Goal: Task Accomplishment & Management: Manage account settings

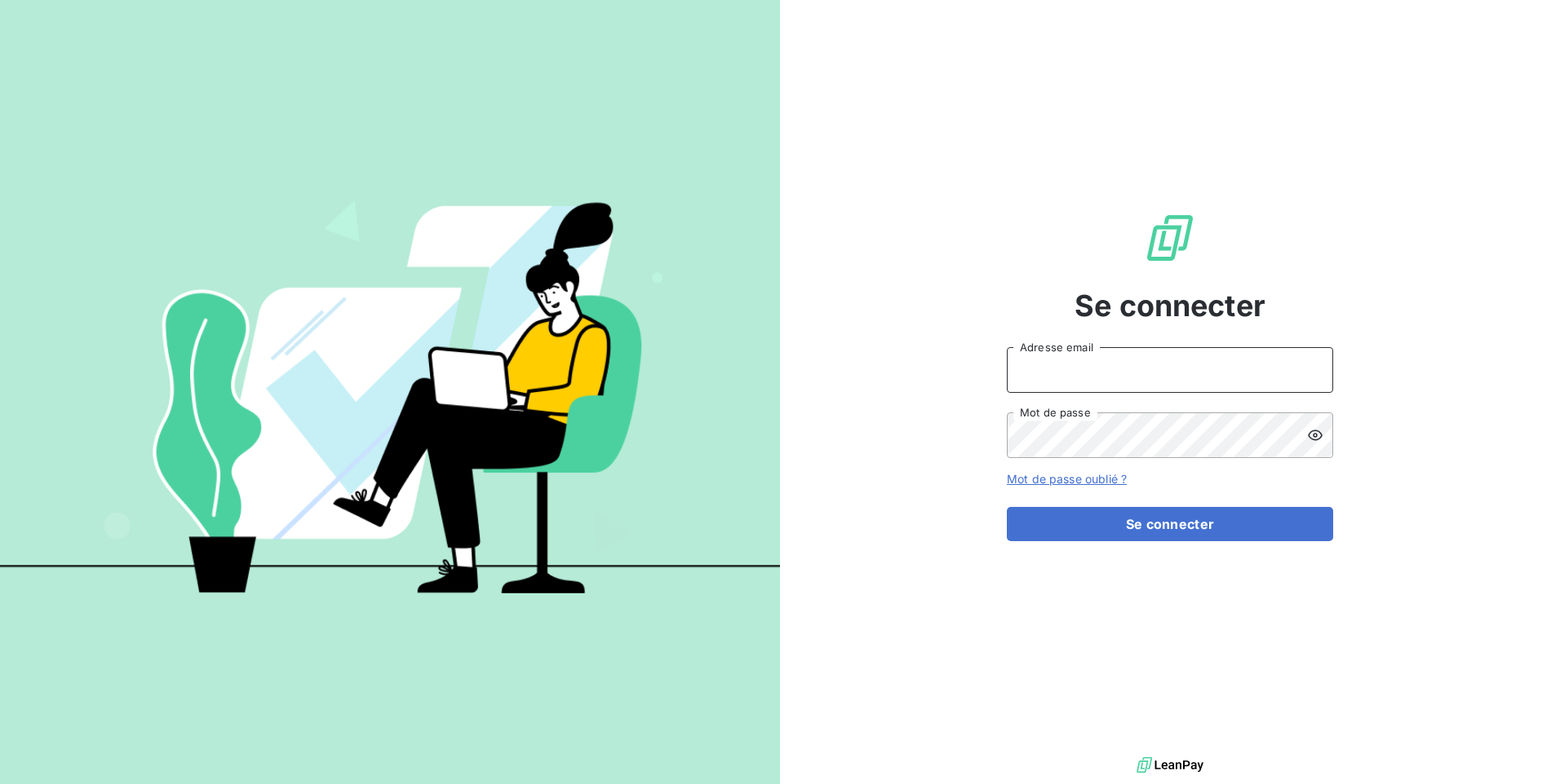
type input "v.mechineau@l-l-a.fr"
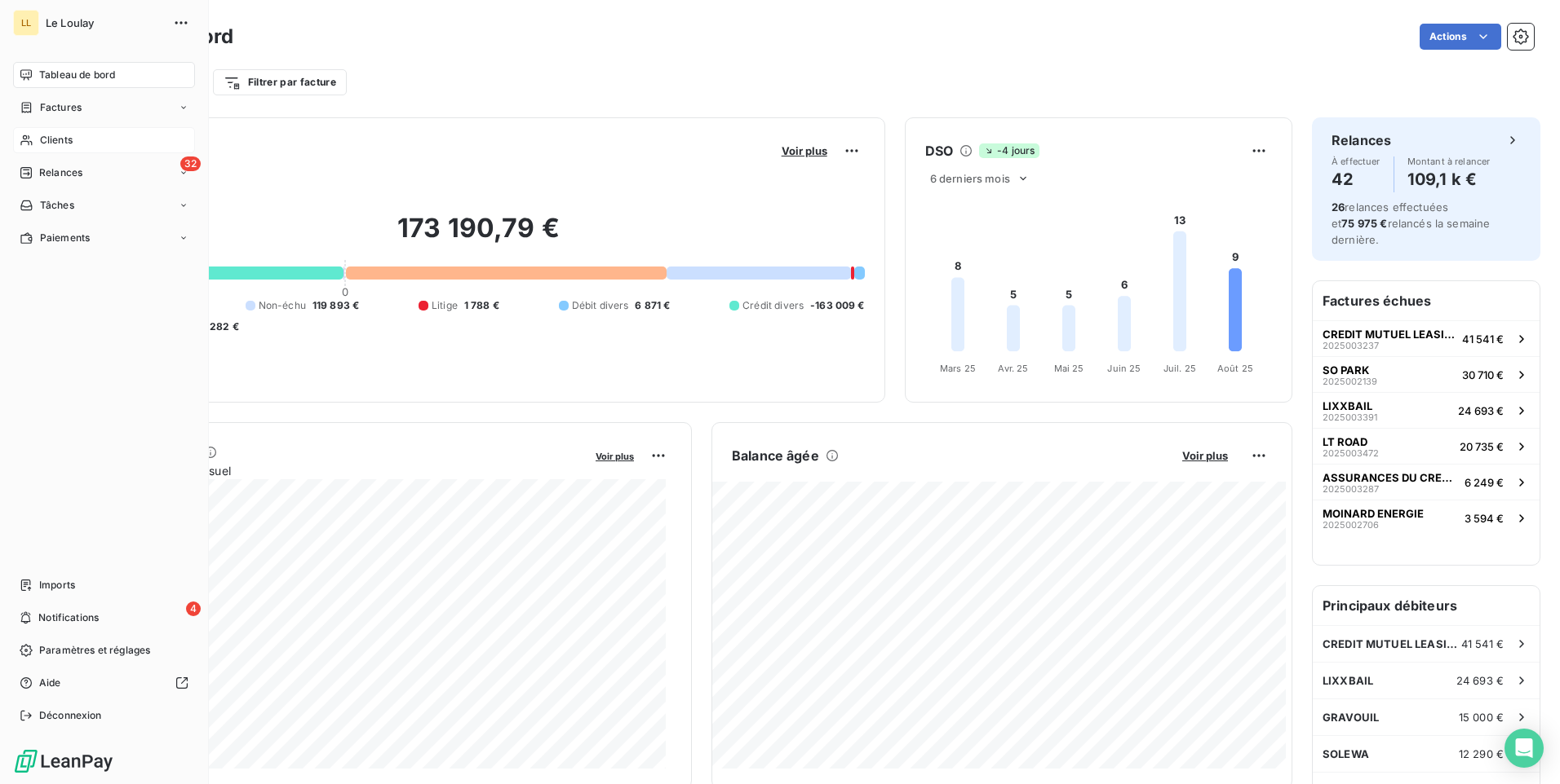
click at [51, 143] on span "Clients" at bounding box center [56, 140] width 33 height 15
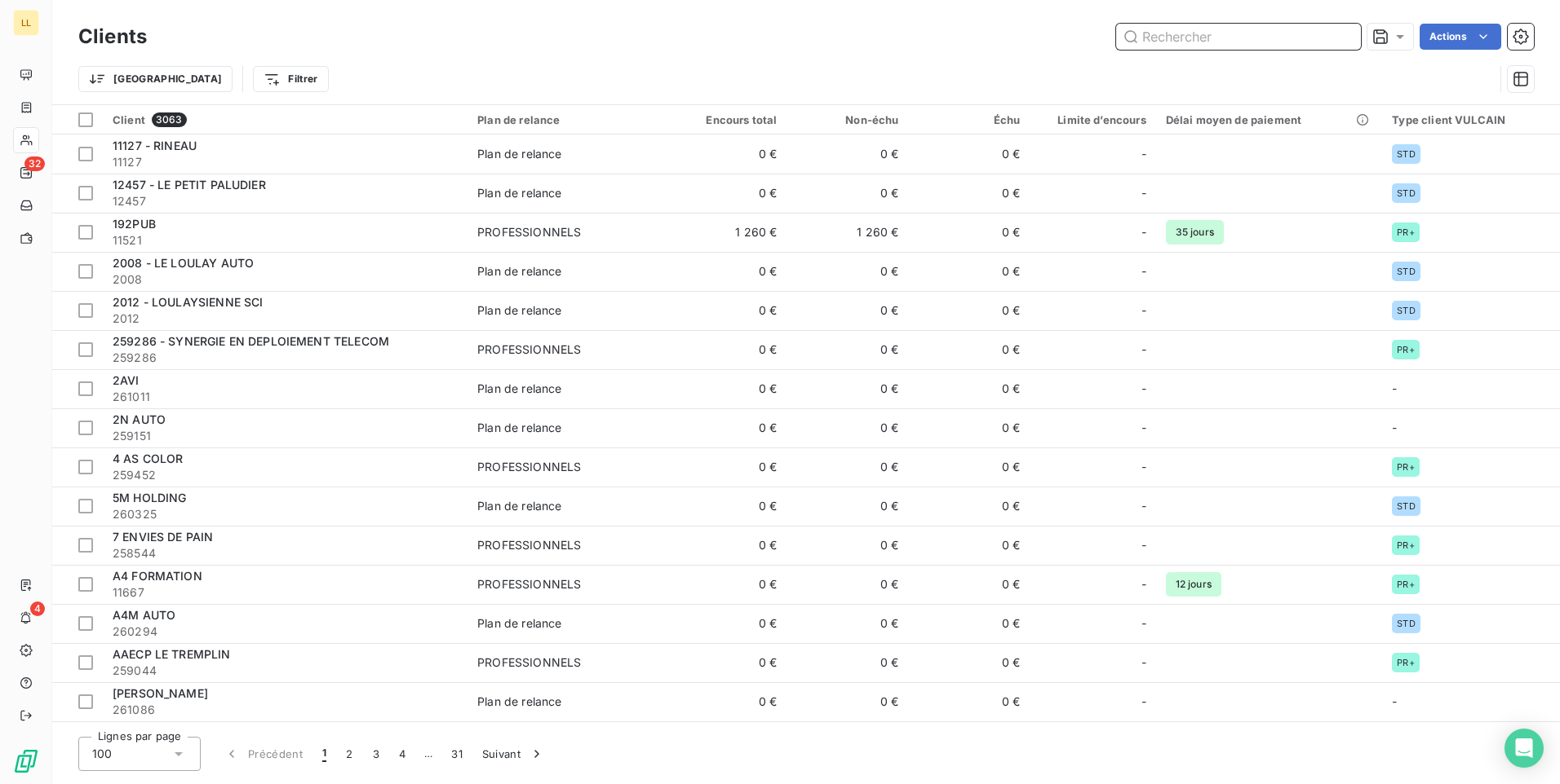
click at [1197, 35] on input "text" at bounding box center [1239, 36] width 245 height 26
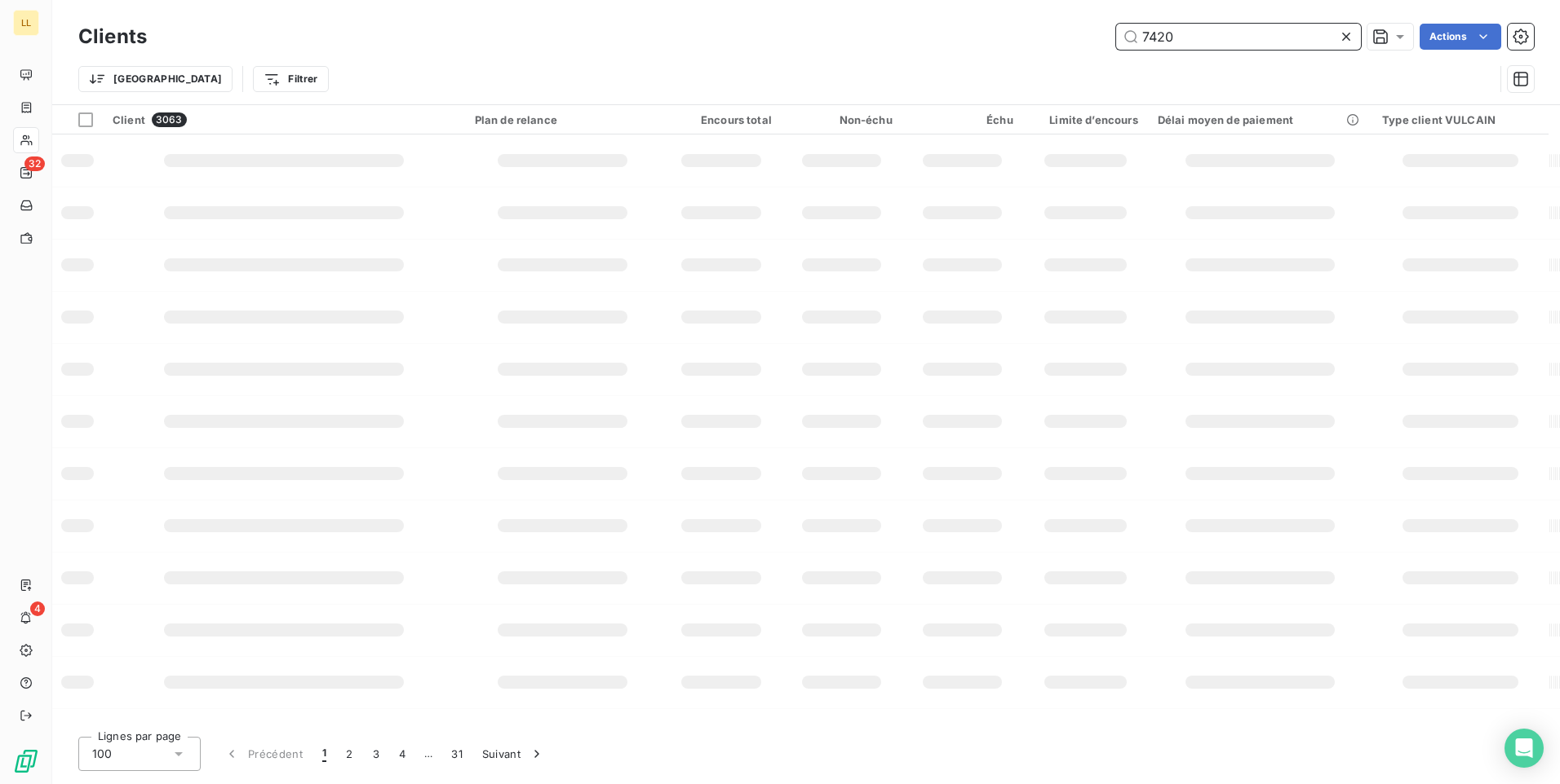
type input "7420"
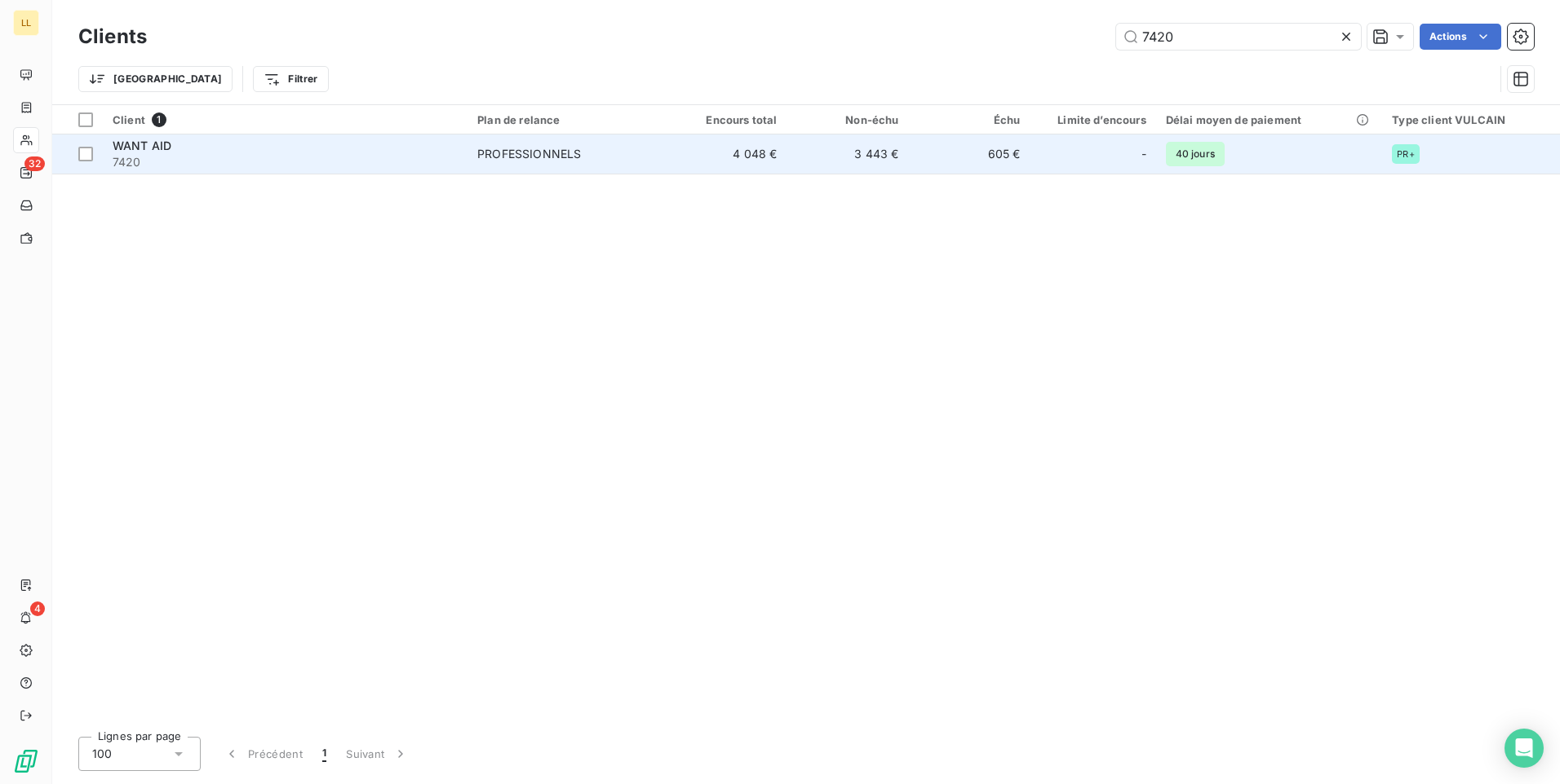
click at [130, 145] on span "WANT AID" at bounding box center [142, 145] width 59 height 14
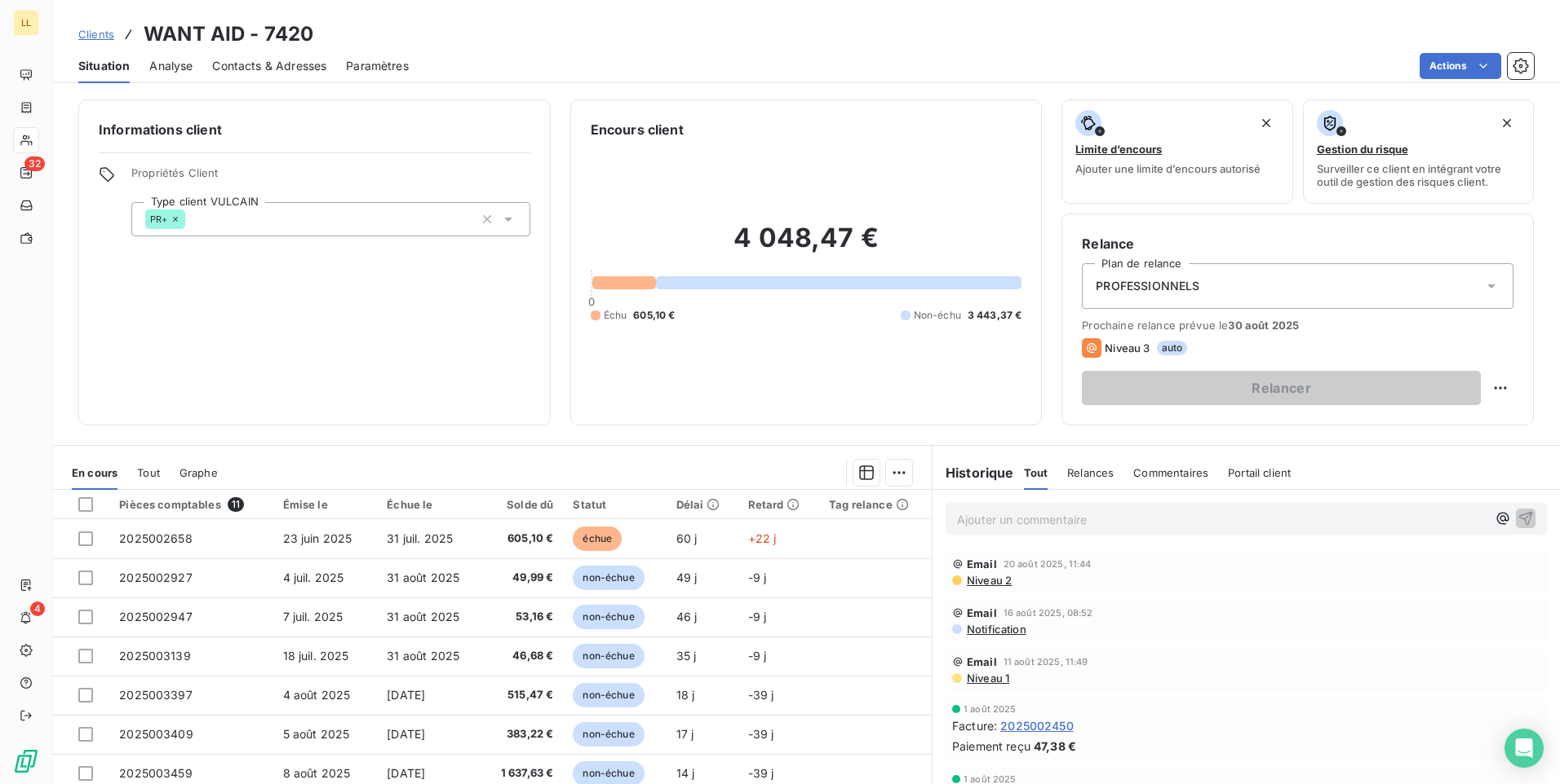
click at [981, 521] on p "Ajouter un commentaire ﻿" at bounding box center [1221, 520] width 530 height 20
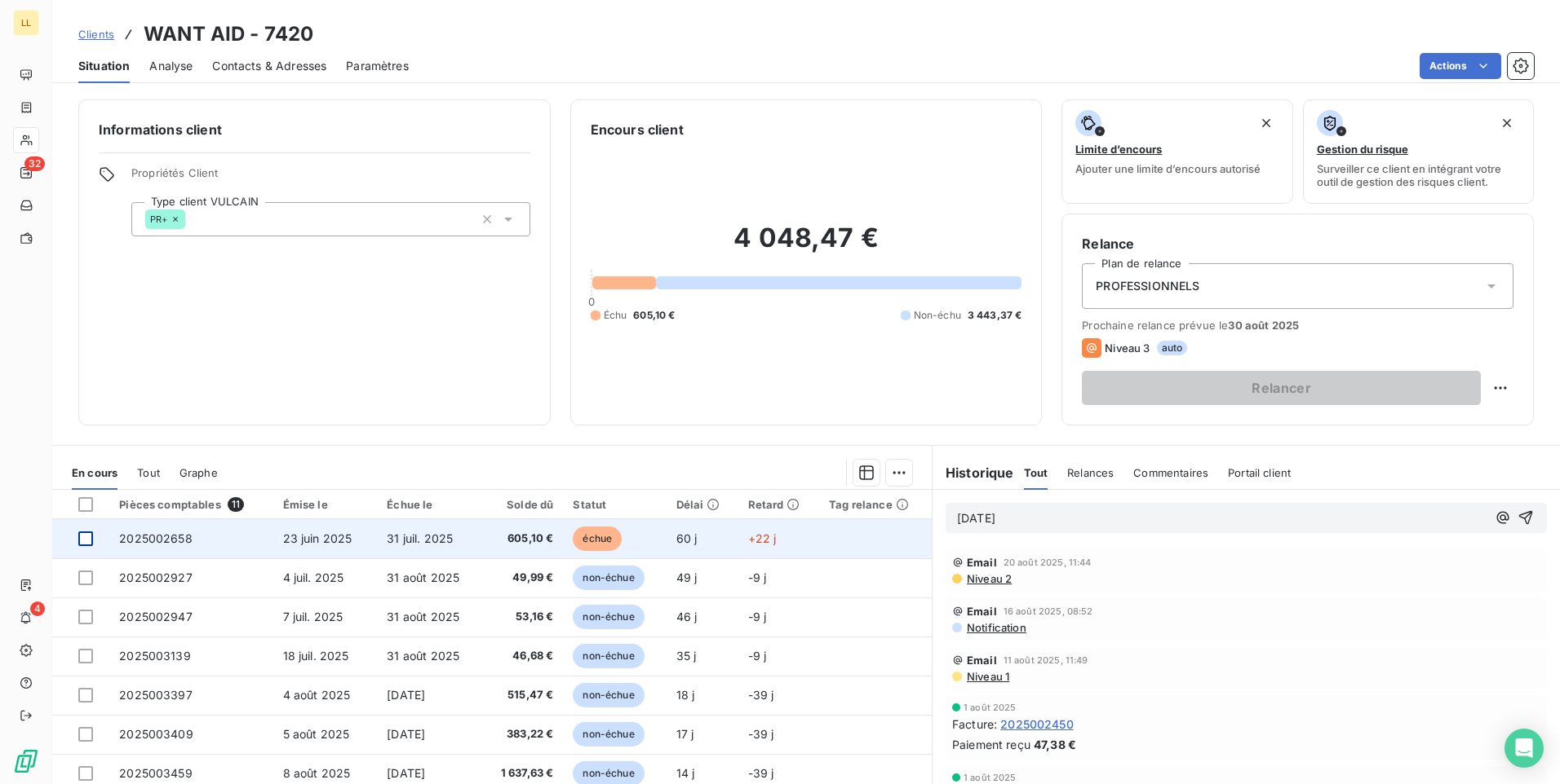
click at [81, 542] on div at bounding box center [85, 538] width 15 height 15
click at [594, 543] on span "échue" at bounding box center [596, 539] width 49 height 25
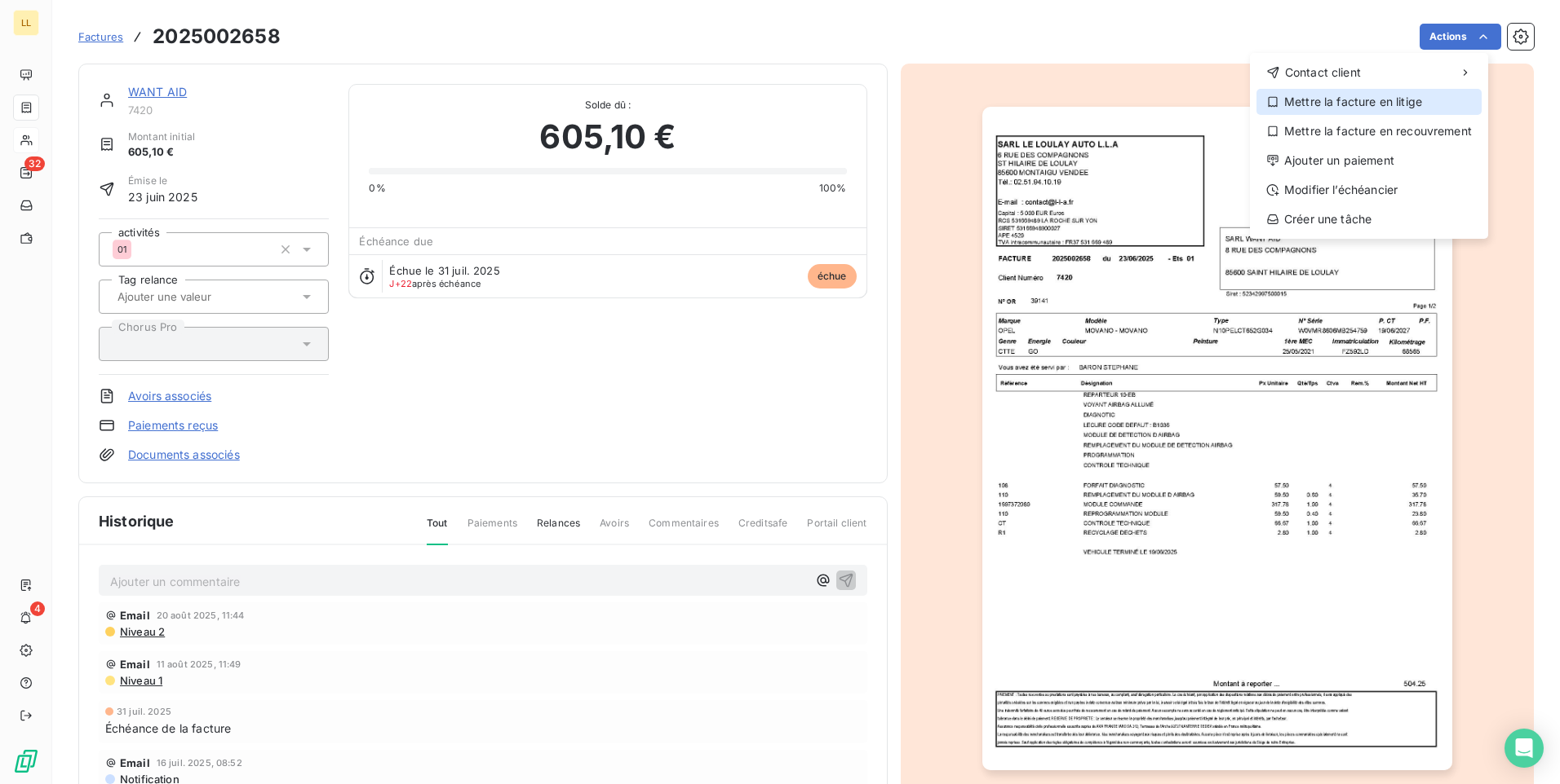
click at [1335, 110] on div "Mettre la facture en litige" at bounding box center [1369, 101] width 225 height 26
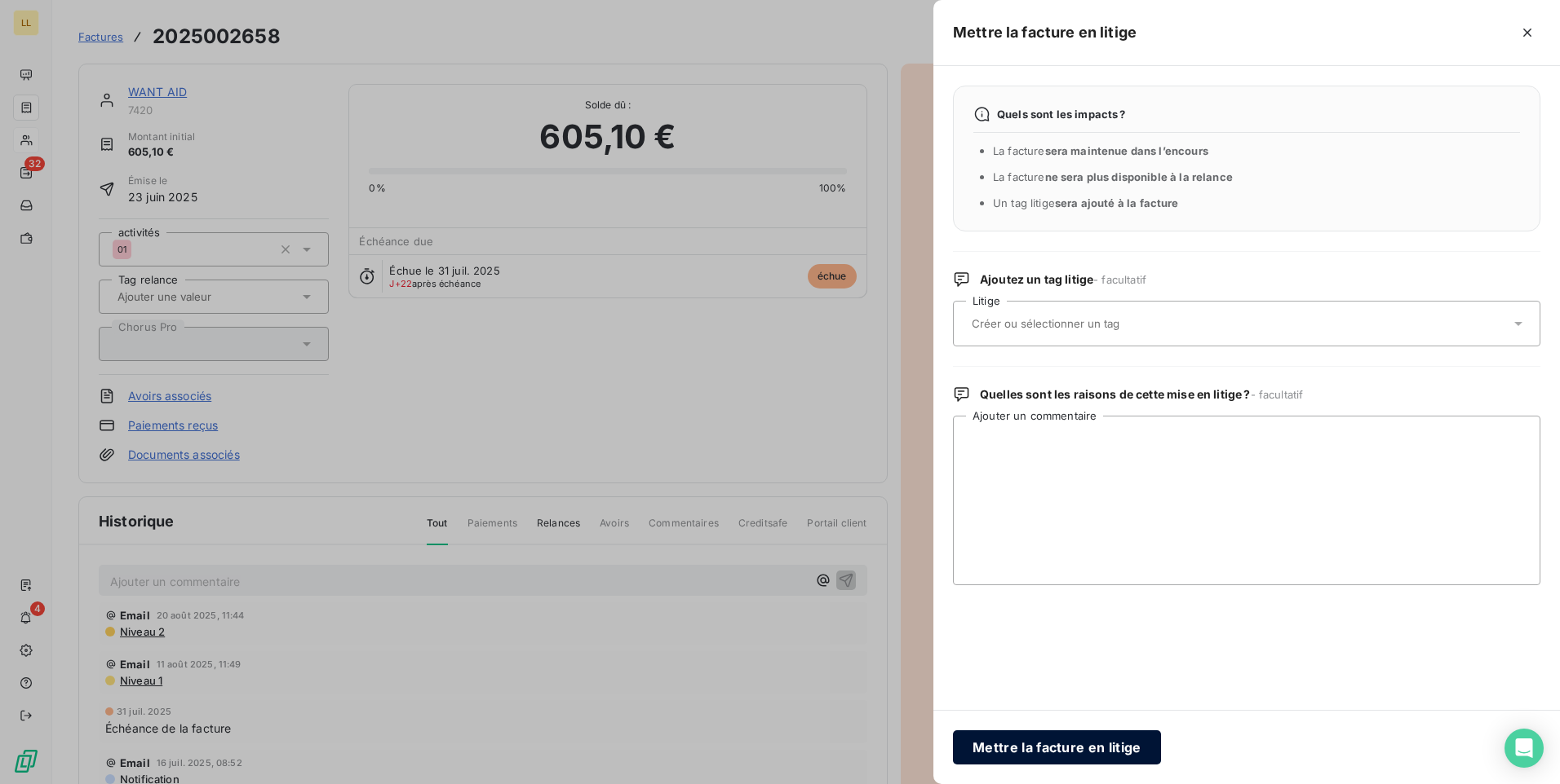
click at [1015, 752] on button "Mettre la facture en litige" at bounding box center [1057, 748] width 208 height 35
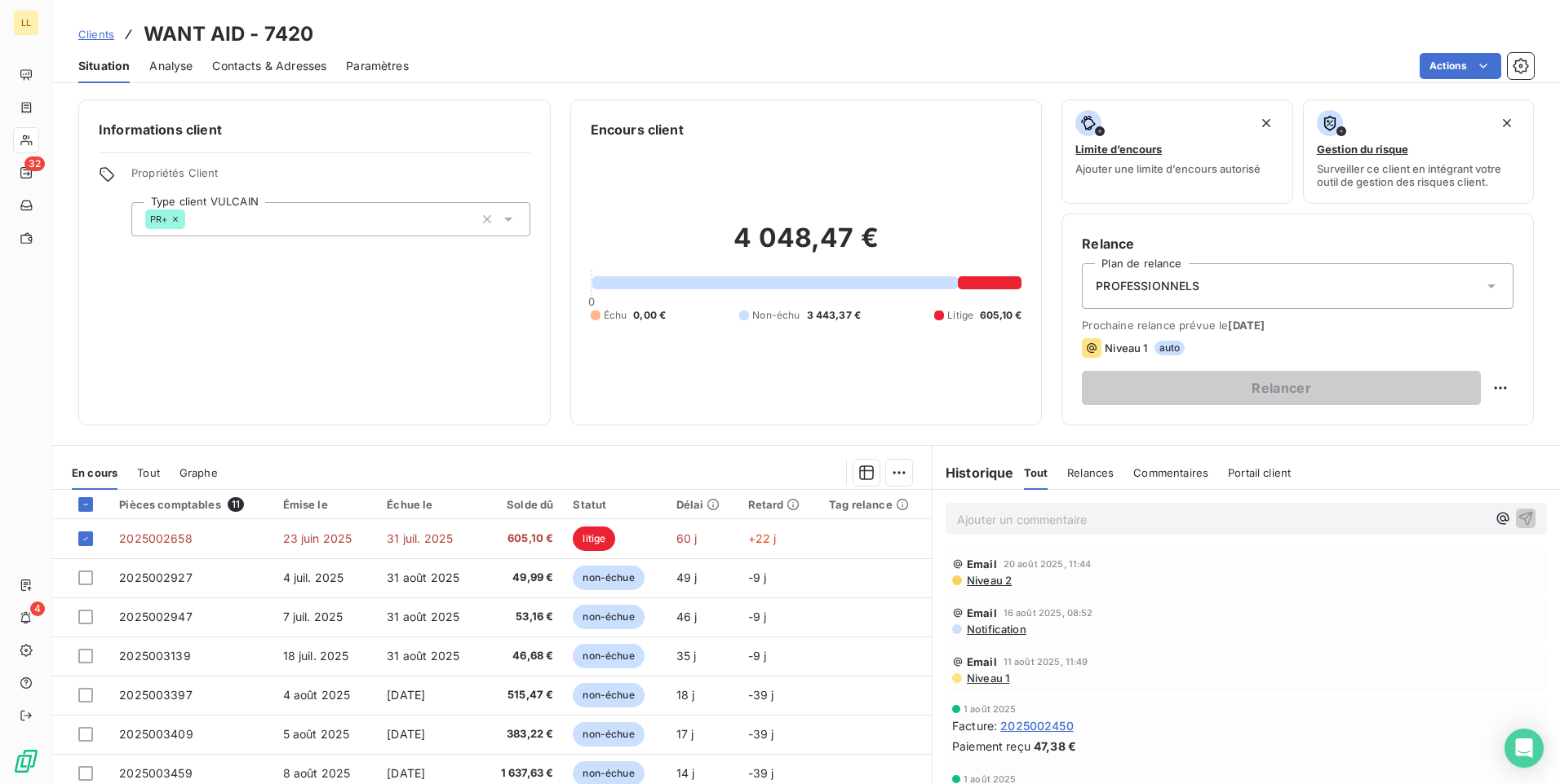
click at [973, 522] on p "Ajouter un commentaire ﻿" at bounding box center [1221, 520] width 530 height 20
click at [1119, 517] on p "[DATE] : Mail de [PERSON_NAME] "" at bounding box center [1221, 519] width 530 height 19
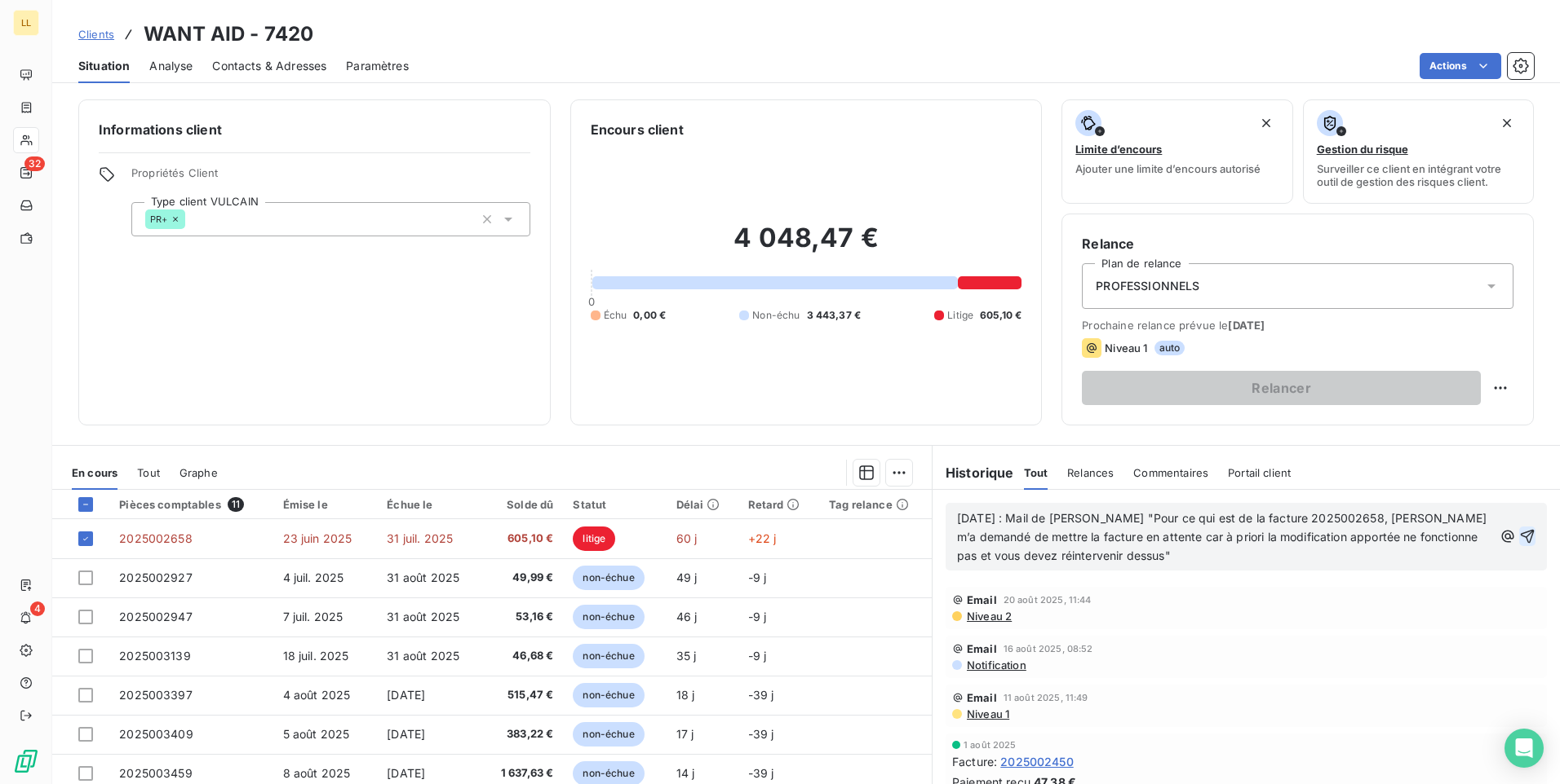
click at [1519, 535] on icon "button" at bounding box center [1527, 537] width 16 height 16
